Goal: Task Accomplishment & Management: Manage account settings

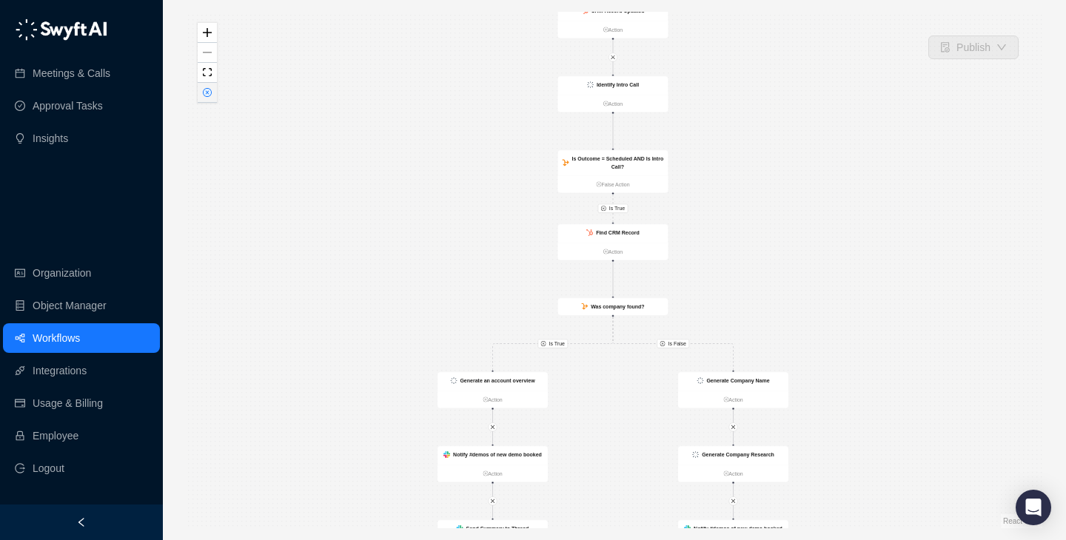
click at [209, 98] on button "button" at bounding box center [207, 93] width 19 height 20
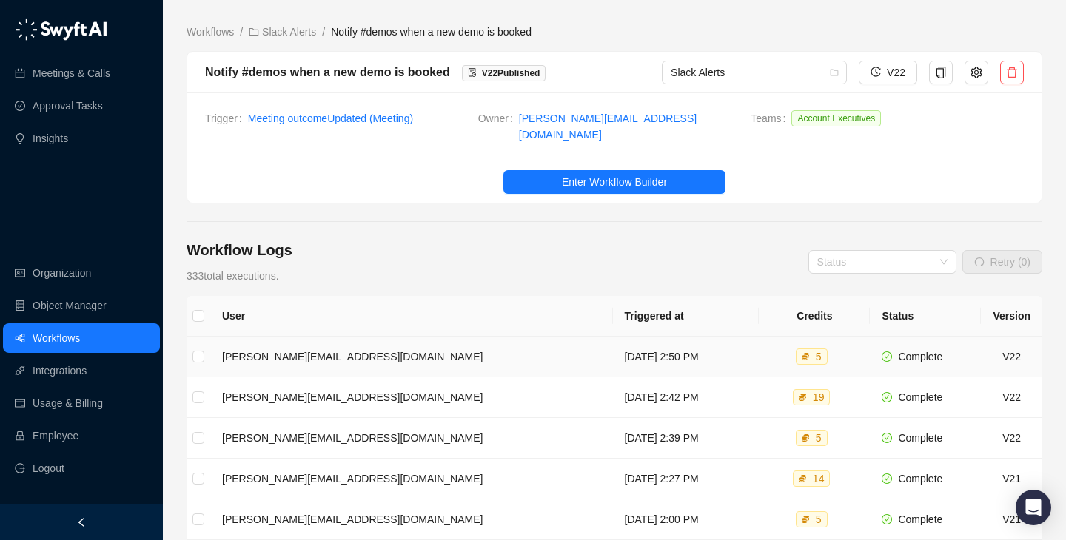
click at [613, 356] on td "[DATE] 2:50 PM" at bounding box center [686, 357] width 147 height 41
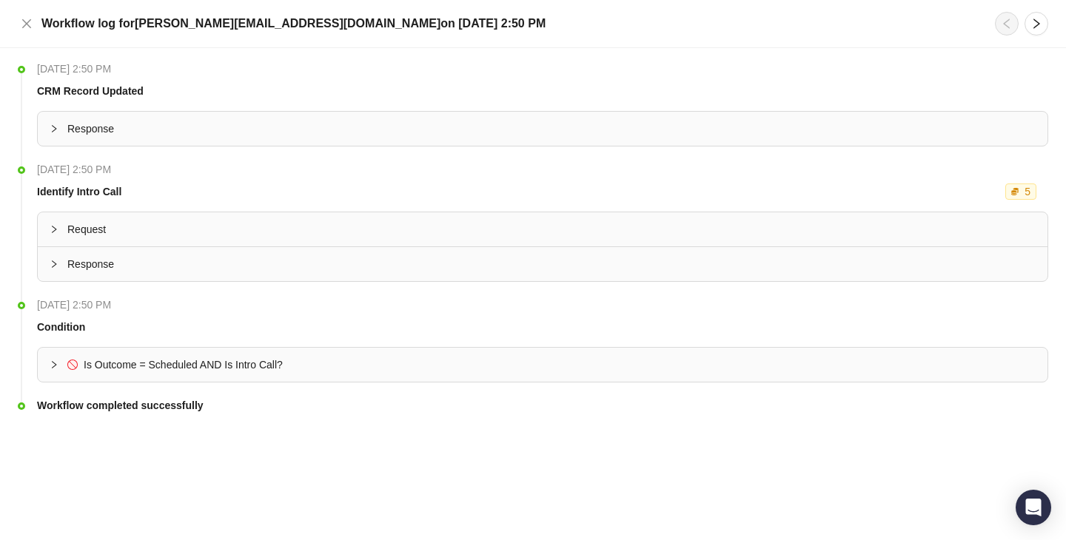
click at [337, 384] on li "Thursday, 08/21/25, 2:50 PM Condition Is Outcome = Scheduled AND Is Intro Call?" at bounding box center [533, 352] width 1030 height 101
click at [342, 369] on span "Is Outcome = Scheduled AND Is Intro Call?" at bounding box center [551, 365] width 968 height 16
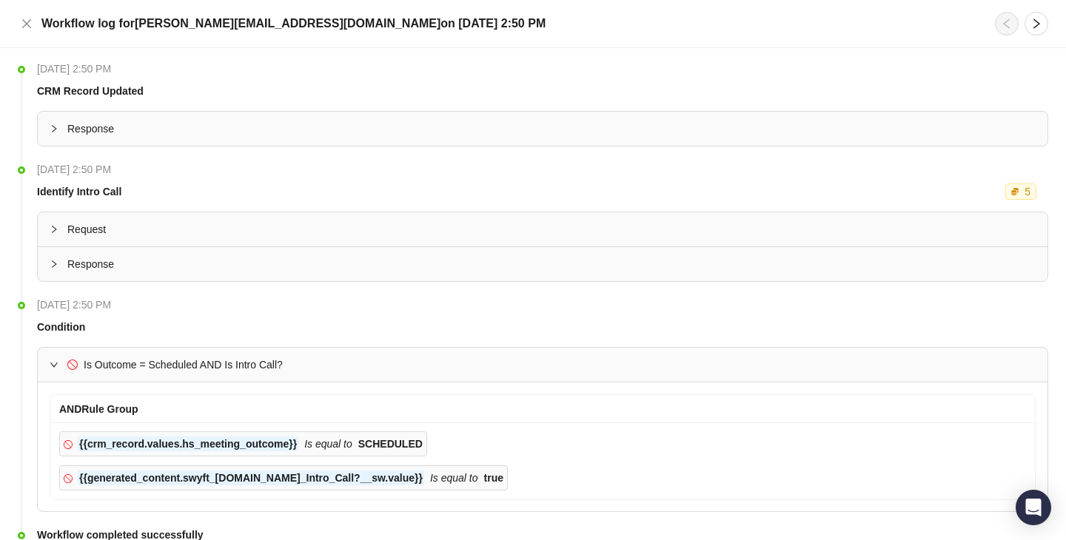
click at [342, 369] on span "Is Outcome = Scheduled AND Is Intro Call?" at bounding box center [551, 365] width 968 height 16
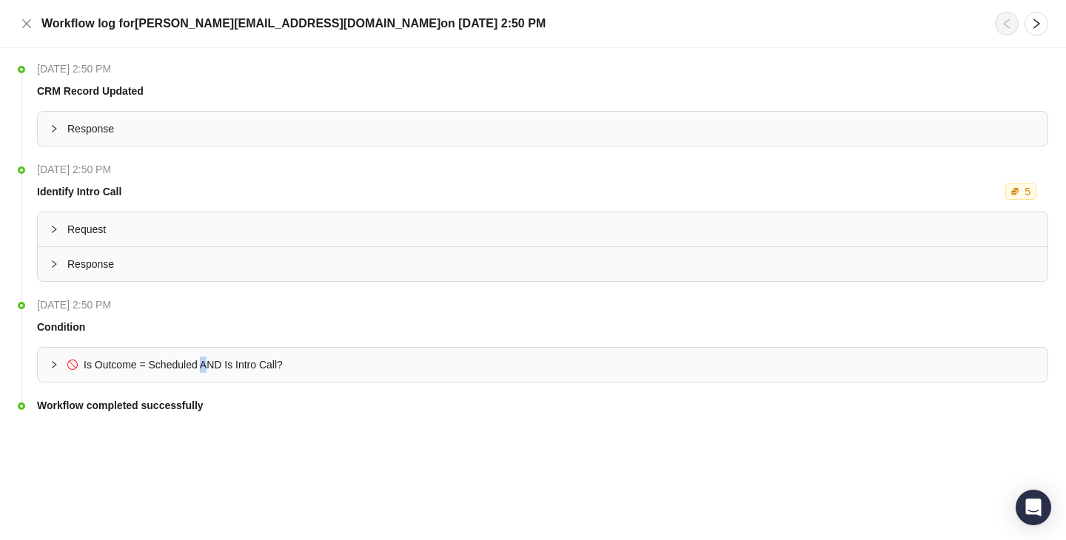
click at [207, 371] on div "Is Outcome = Scheduled AND Is Intro Call?" at bounding box center [183, 365] width 199 height 16
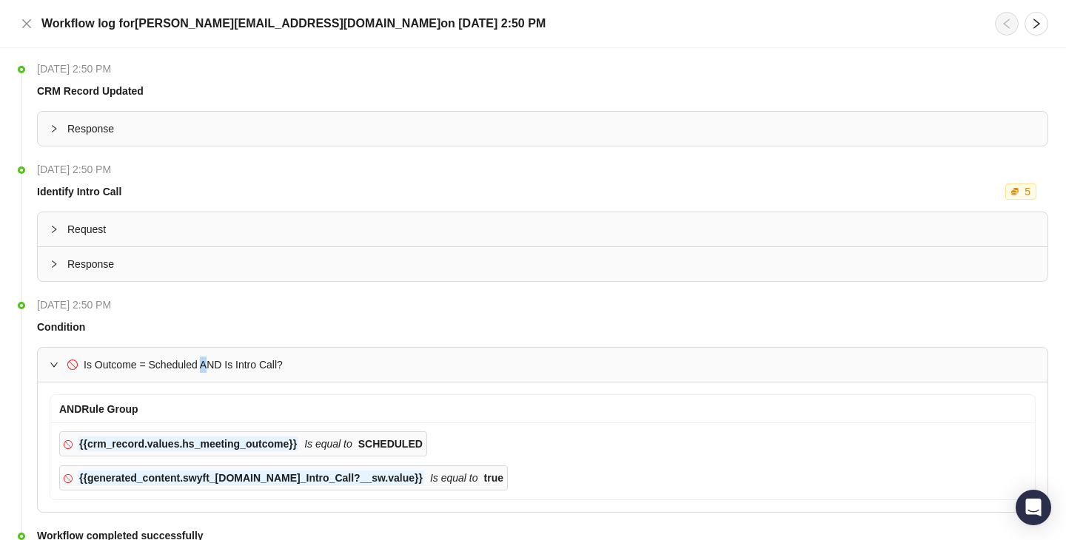
click at [206, 371] on div "Is Outcome = Scheduled AND Is Intro Call?" at bounding box center [183, 365] width 199 height 16
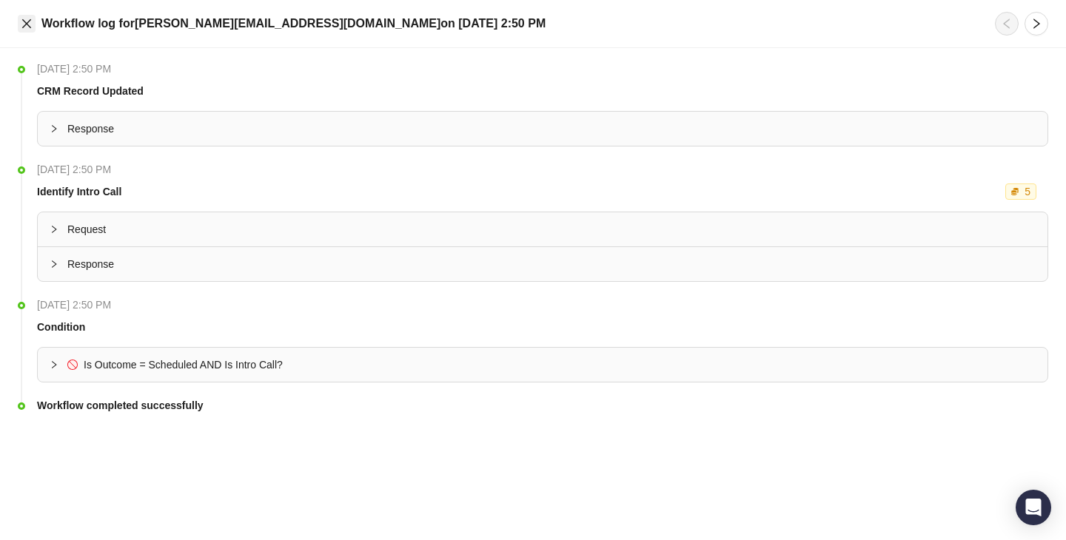
click at [24, 27] on icon "close" at bounding box center [27, 24] width 12 height 12
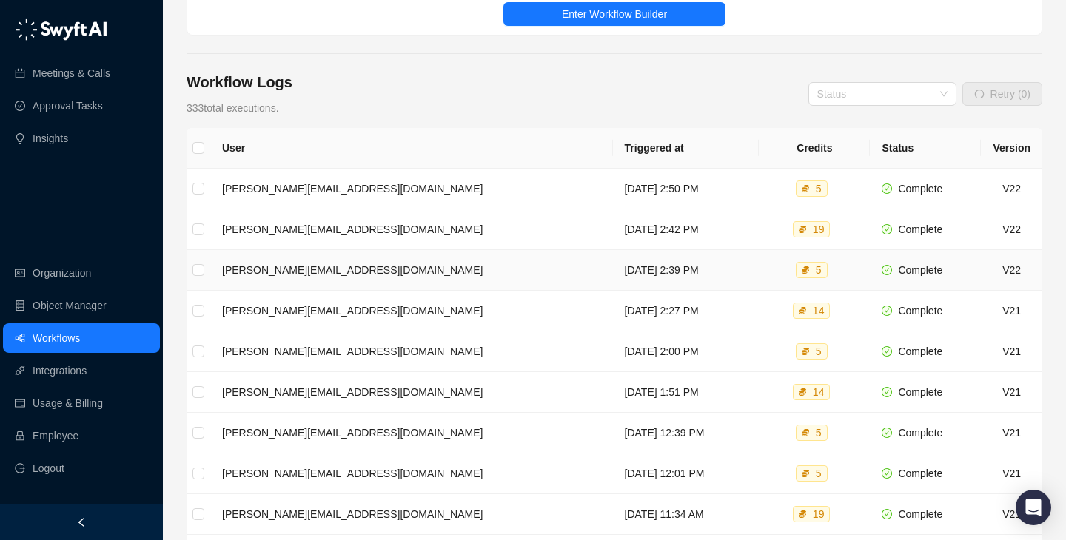
scroll to position [198, 0]
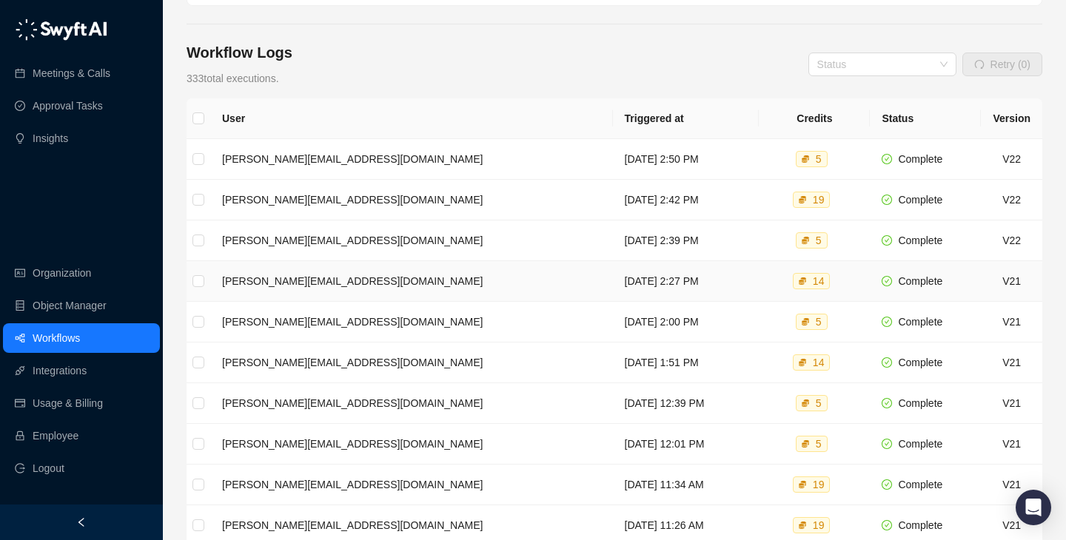
click at [613, 261] on td "Thursday, 08/21/25, 2:27 PM" at bounding box center [686, 281] width 147 height 41
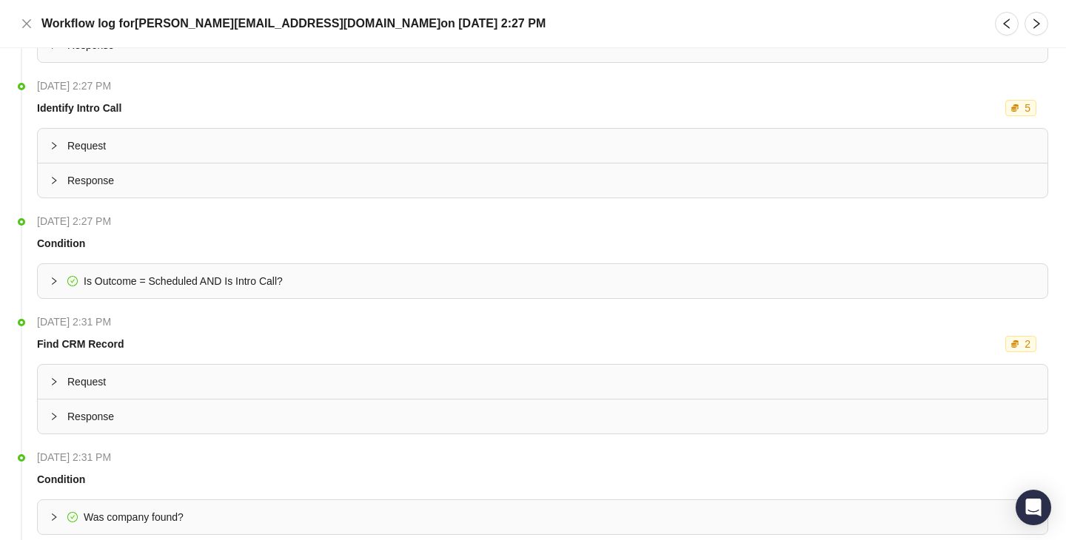
scroll to position [99, 0]
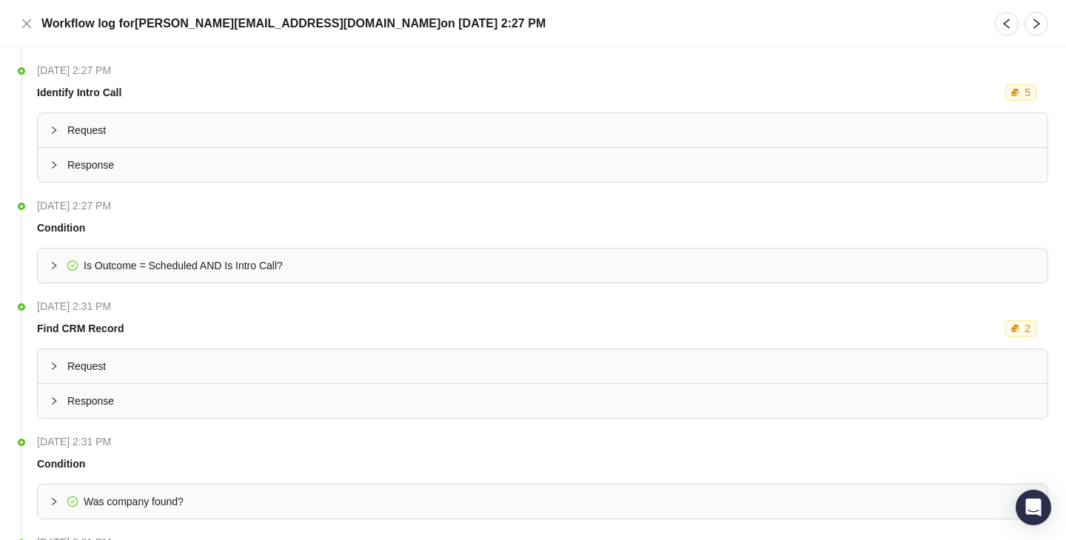
click at [563, 281] on div "Is Outcome = Scheduled AND Is Intro Call?" at bounding box center [543, 266] width 1010 height 34
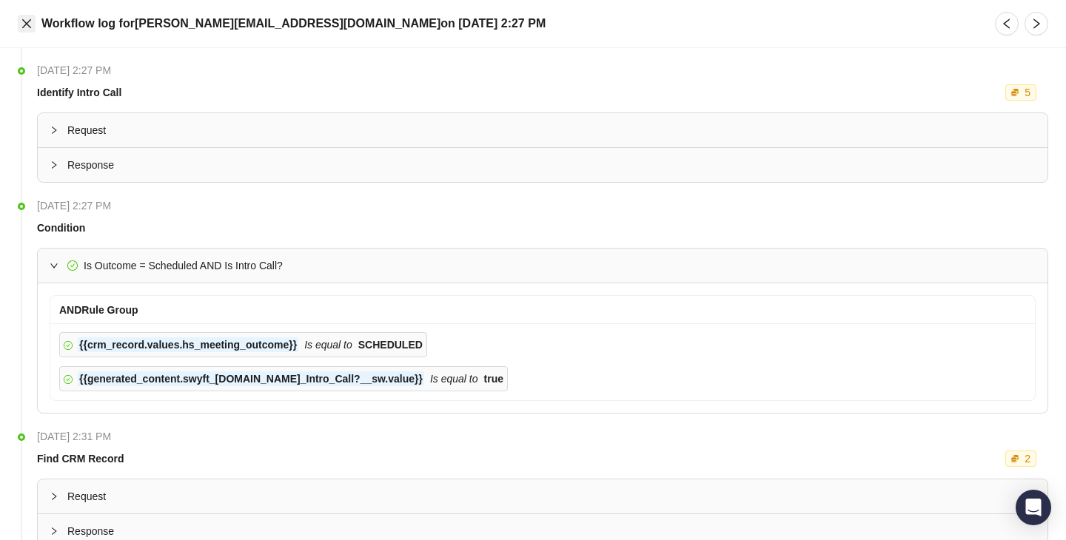
click at [23, 25] on icon "close" at bounding box center [27, 24] width 12 height 12
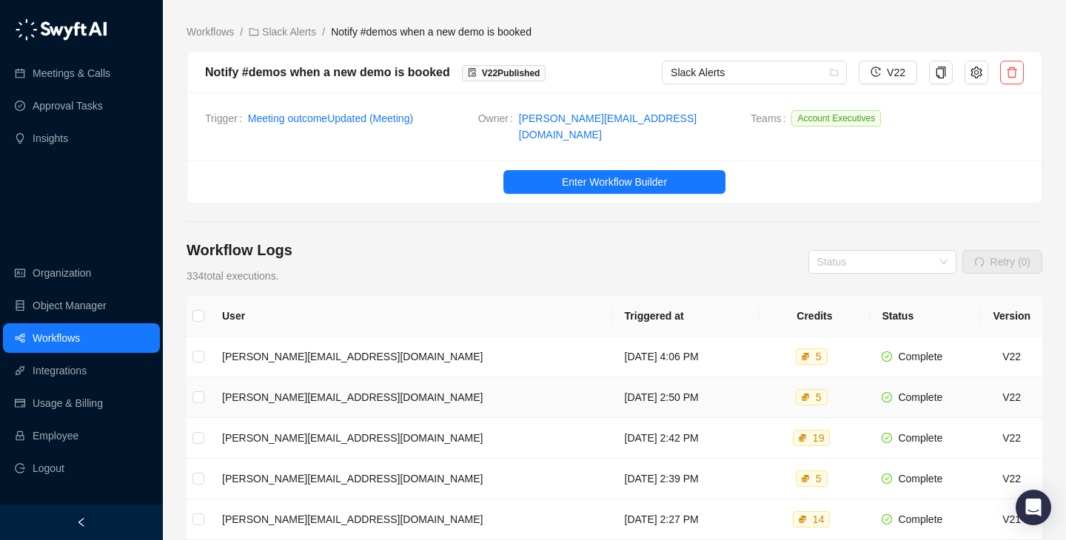
click at [653, 378] on td "Thursday, 08/21/25, 2:50 PM" at bounding box center [686, 398] width 147 height 41
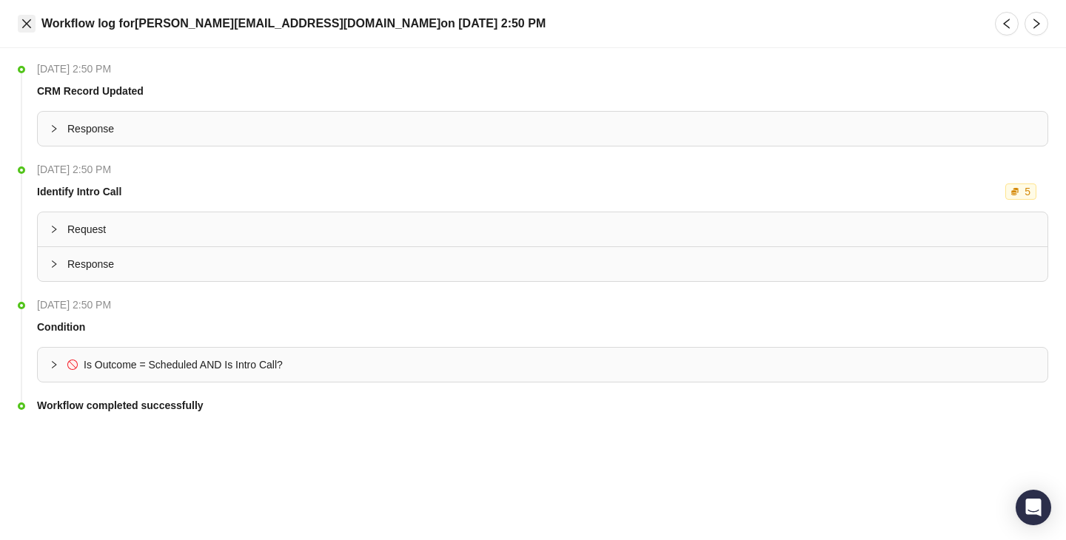
click at [24, 26] on icon "close" at bounding box center [27, 24] width 12 height 12
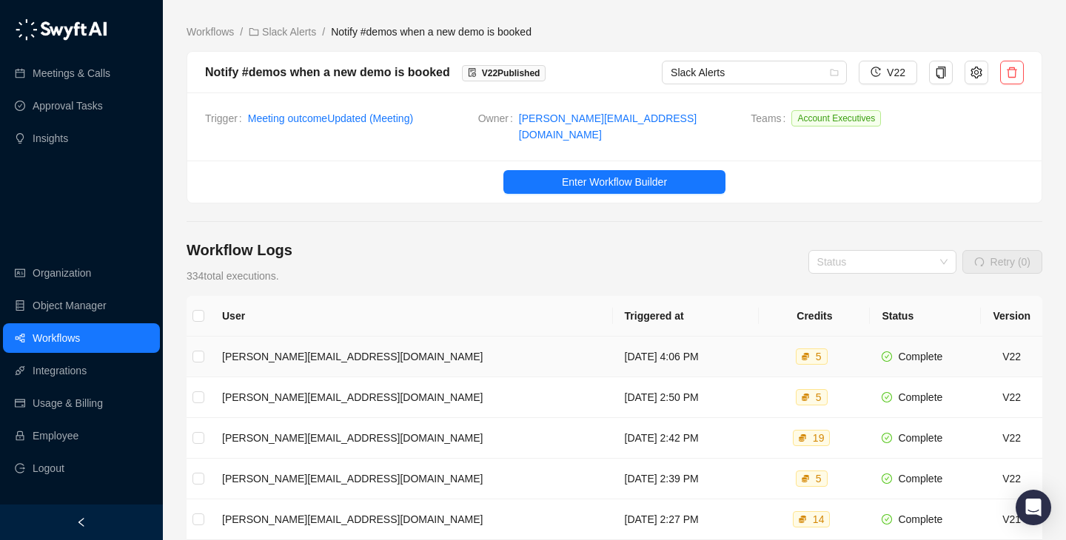
click at [613, 349] on td "Thursday, 08/21/25, 4:06 PM" at bounding box center [686, 357] width 147 height 41
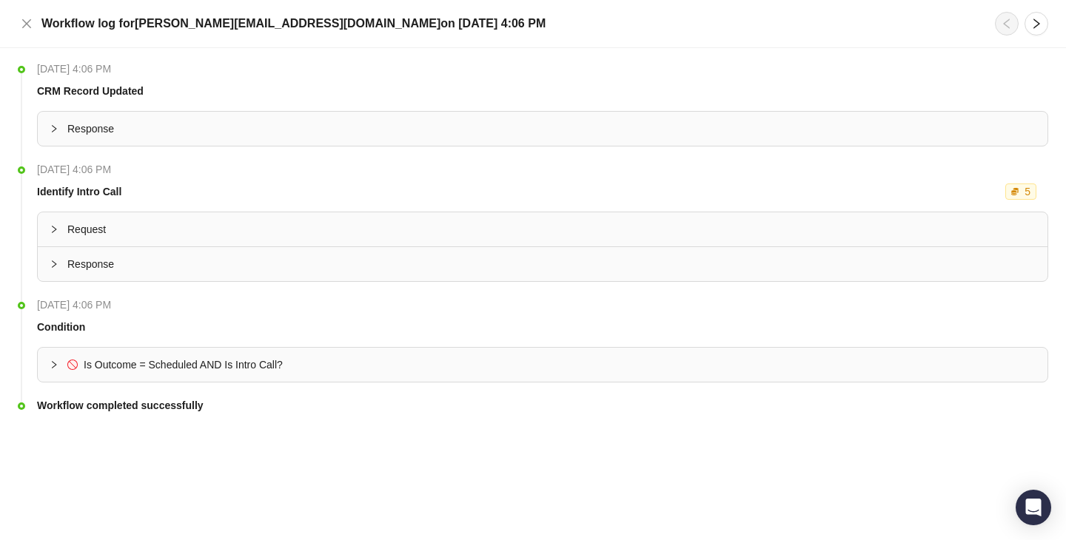
click at [496, 353] on div "Is Outcome = Scheduled AND Is Intro Call?" at bounding box center [543, 365] width 1010 height 34
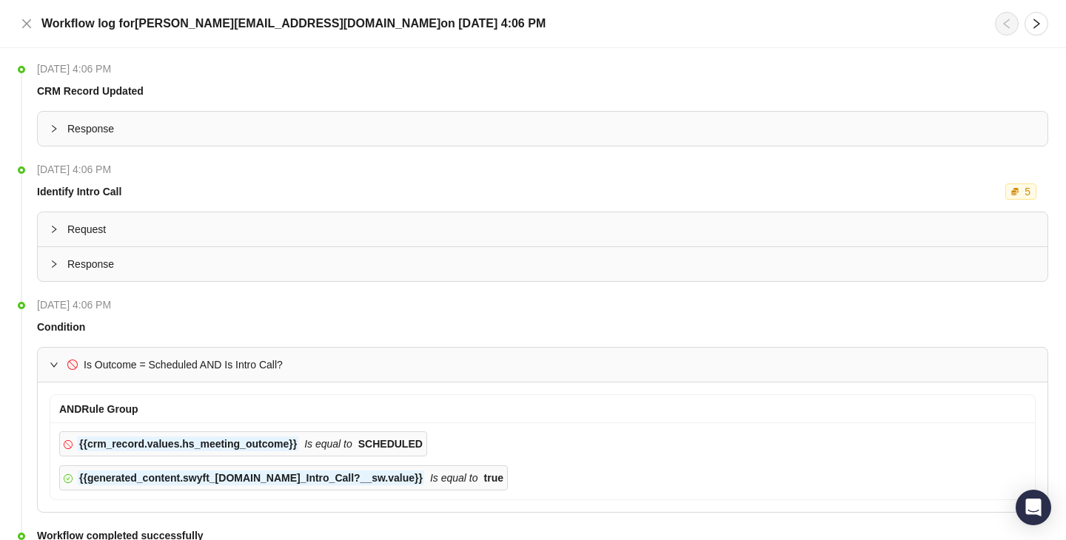
scroll to position [61, 0]
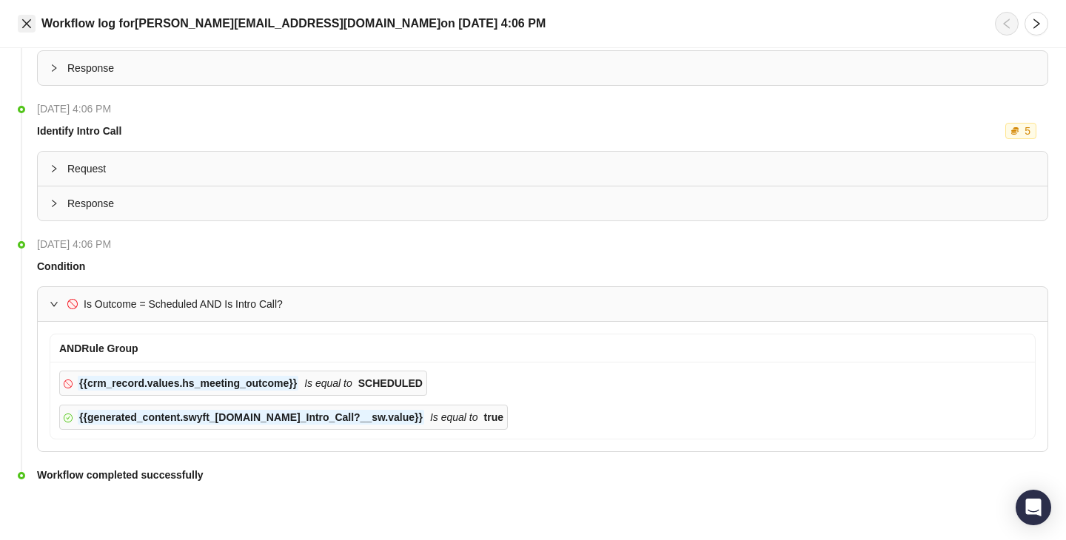
click at [29, 28] on icon "close" at bounding box center [27, 24] width 12 height 12
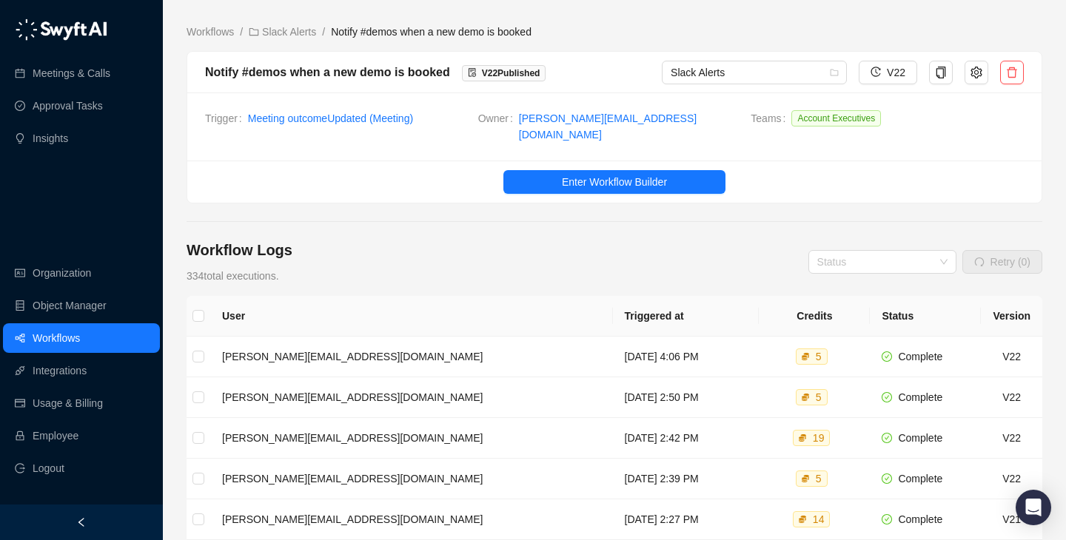
click at [359, 76] on div "Notify #demos when a new demo is booked" at bounding box center [327, 72] width 245 height 19
click at [418, 176] on link "Enter Workflow Builder" at bounding box center [614, 182] width 854 height 24
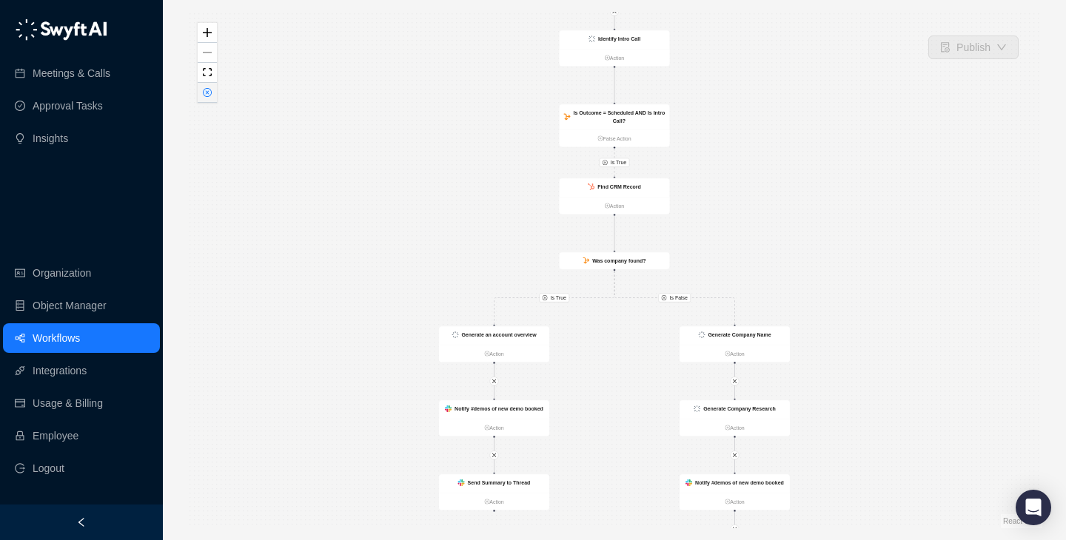
click at [201, 90] on button "button" at bounding box center [207, 93] width 19 height 20
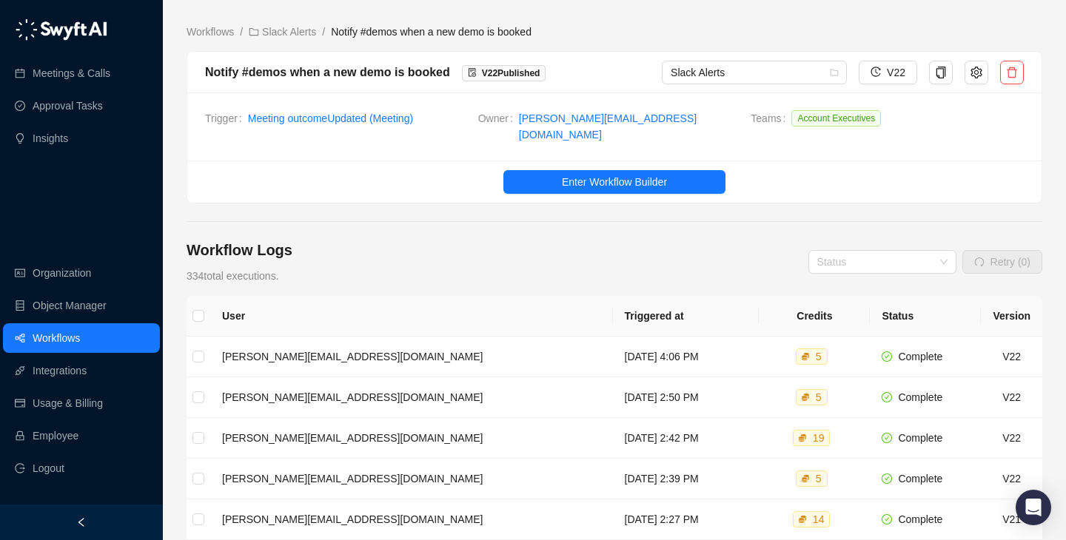
click at [546, 218] on main "Workflows / Slack Alerts / Notify #demos when a new demo is booked Notify #demo…" at bounding box center [615, 463] width 856 height 879
click at [78, 441] on link "Employee" at bounding box center [56, 436] width 46 height 30
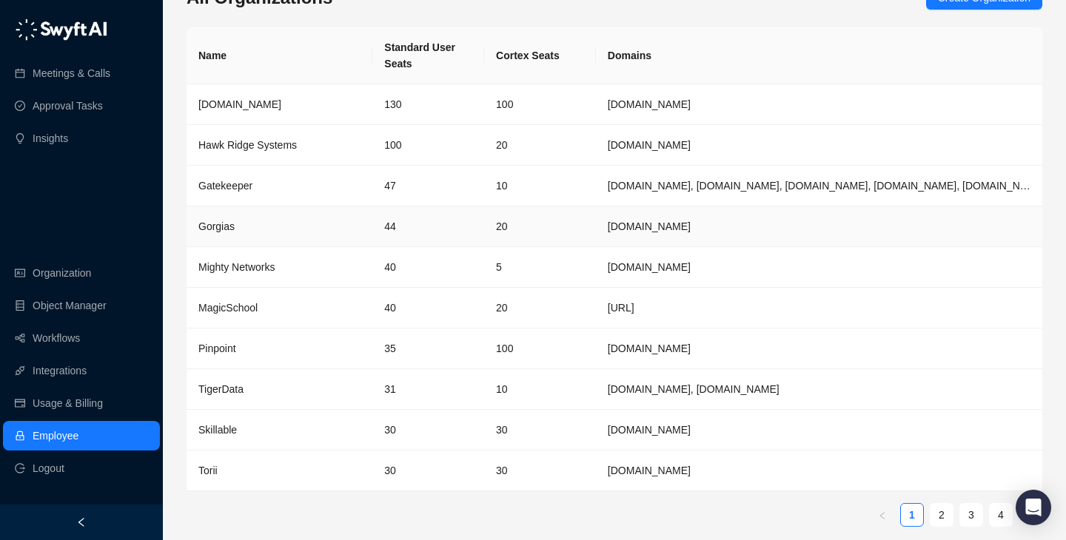
scroll to position [47, 0]
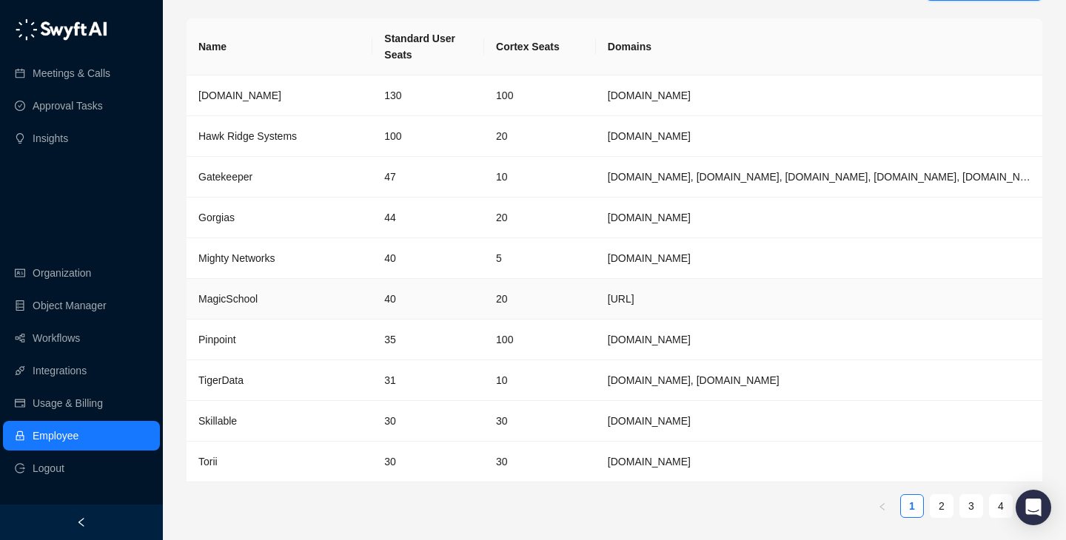
click at [435, 296] on td "40" at bounding box center [428, 299] width 112 height 41
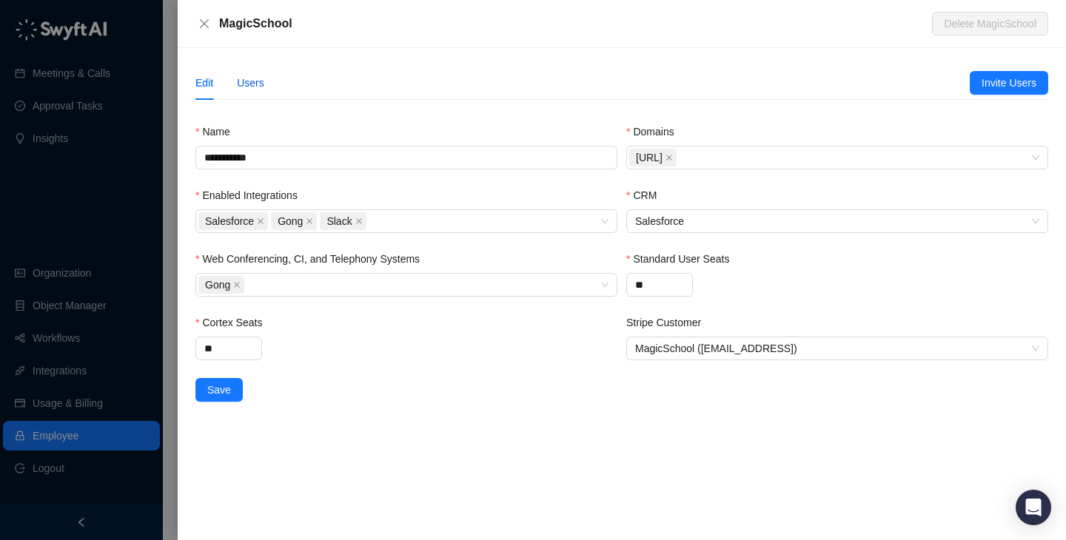
click at [258, 78] on div "Users" at bounding box center [250, 83] width 27 height 16
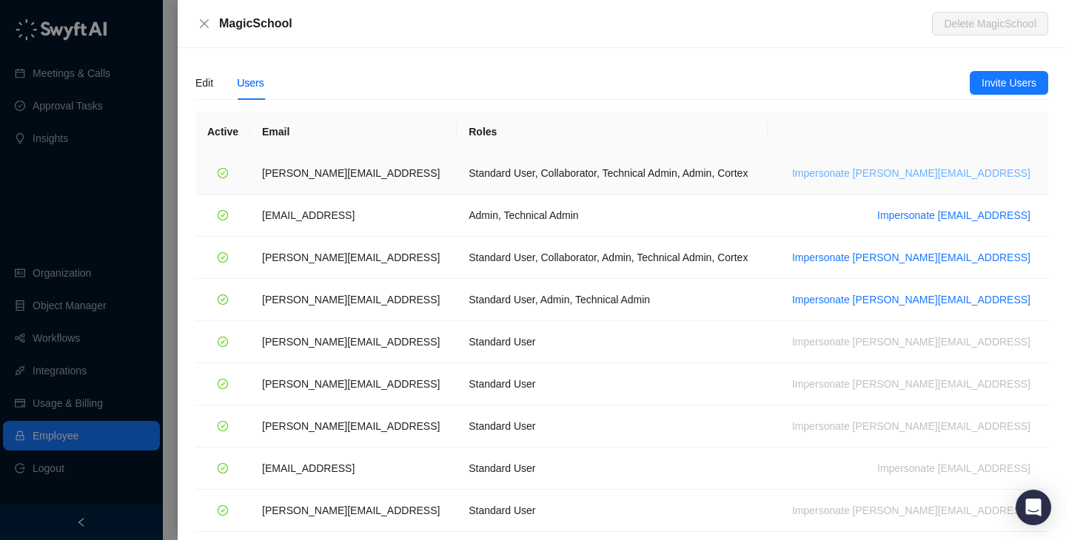
click at [882, 167] on span "Impersonate ana@magicschool.ai" at bounding box center [911, 173] width 238 height 16
